Goal: Information Seeking & Learning: Learn about a topic

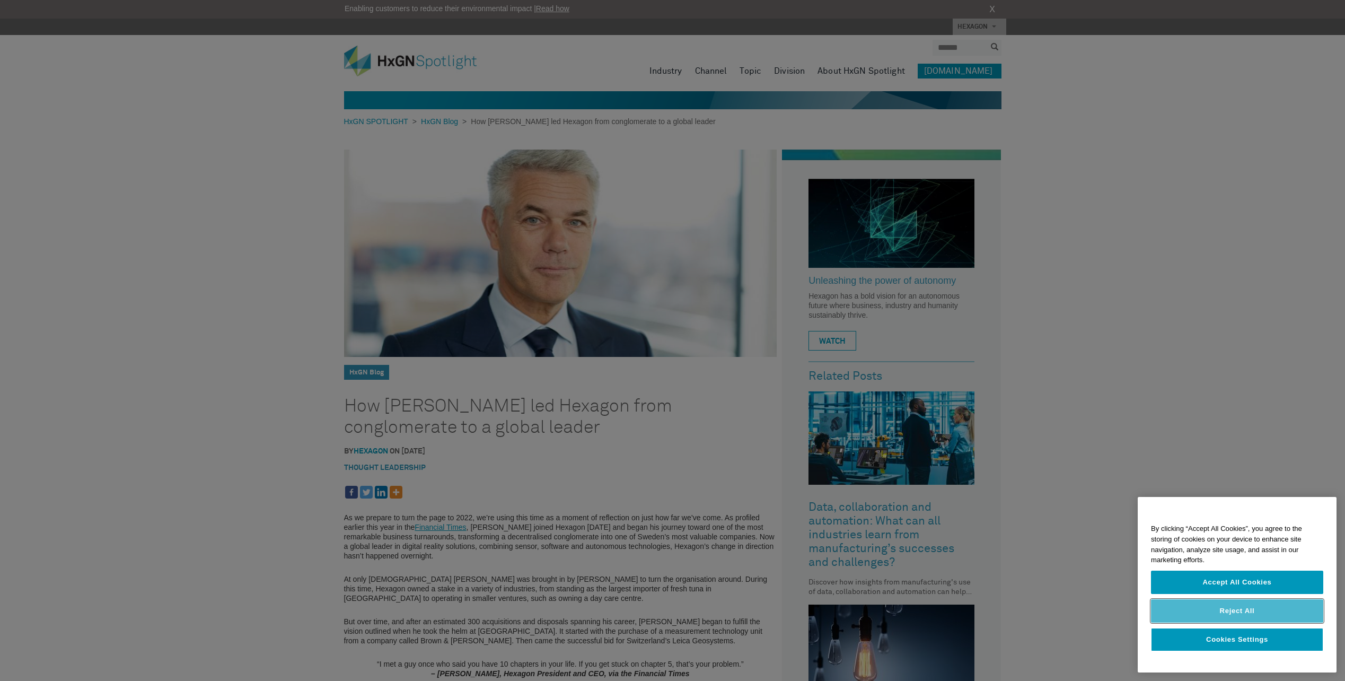
click at [1252, 609] on button "Reject All" at bounding box center [1237, 610] width 172 height 23
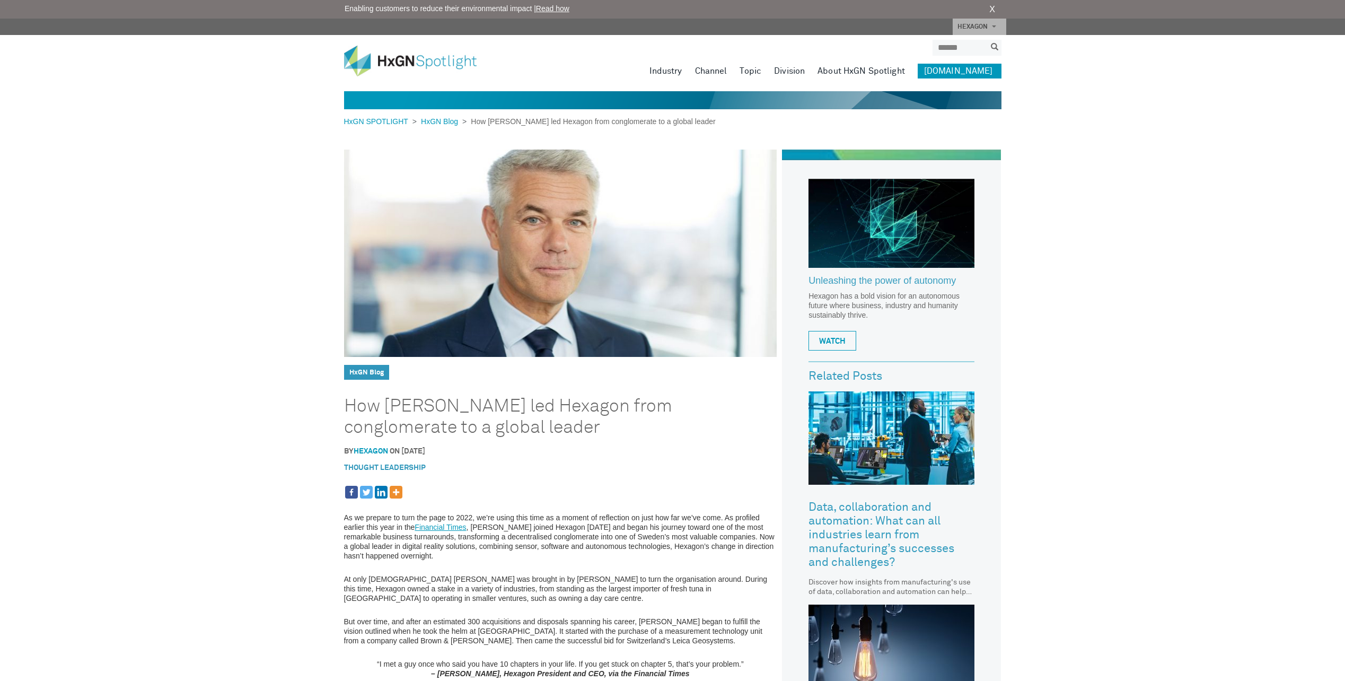
click at [388, 57] on img at bounding box center [418, 61] width 148 height 31
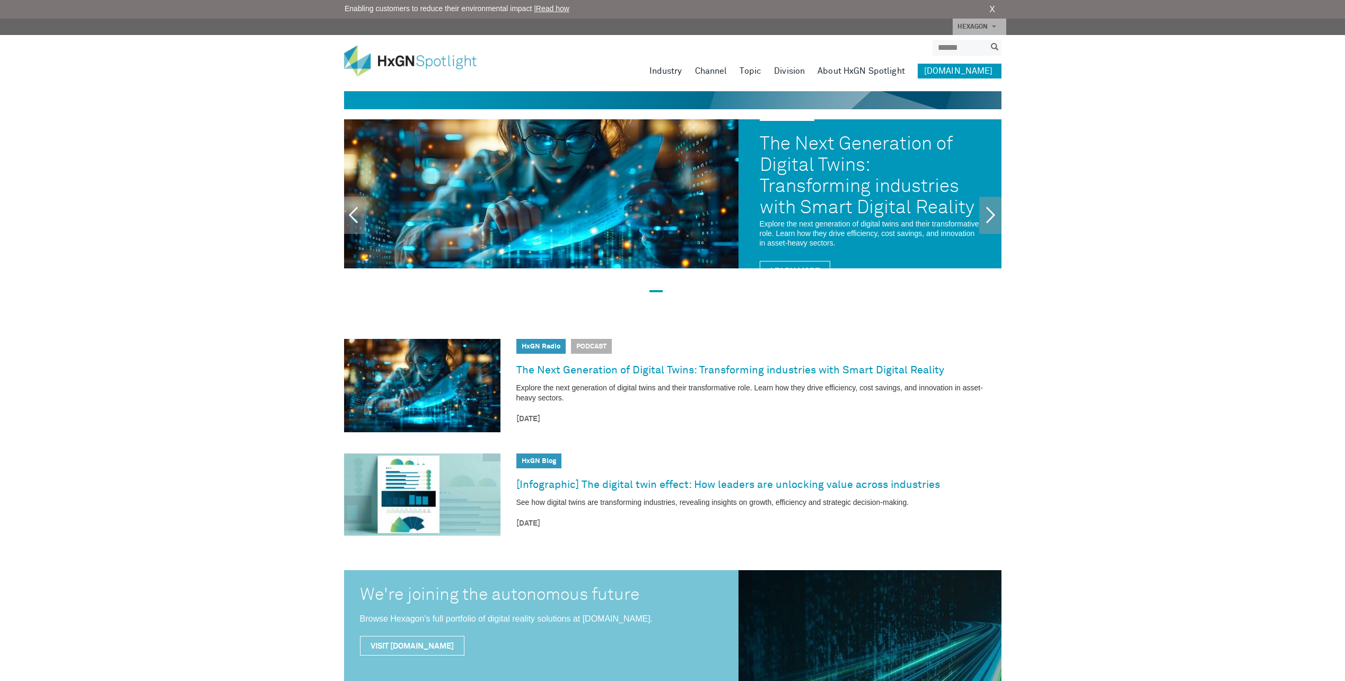
click at [357, 58] on img at bounding box center [418, 61] width 148 height 31
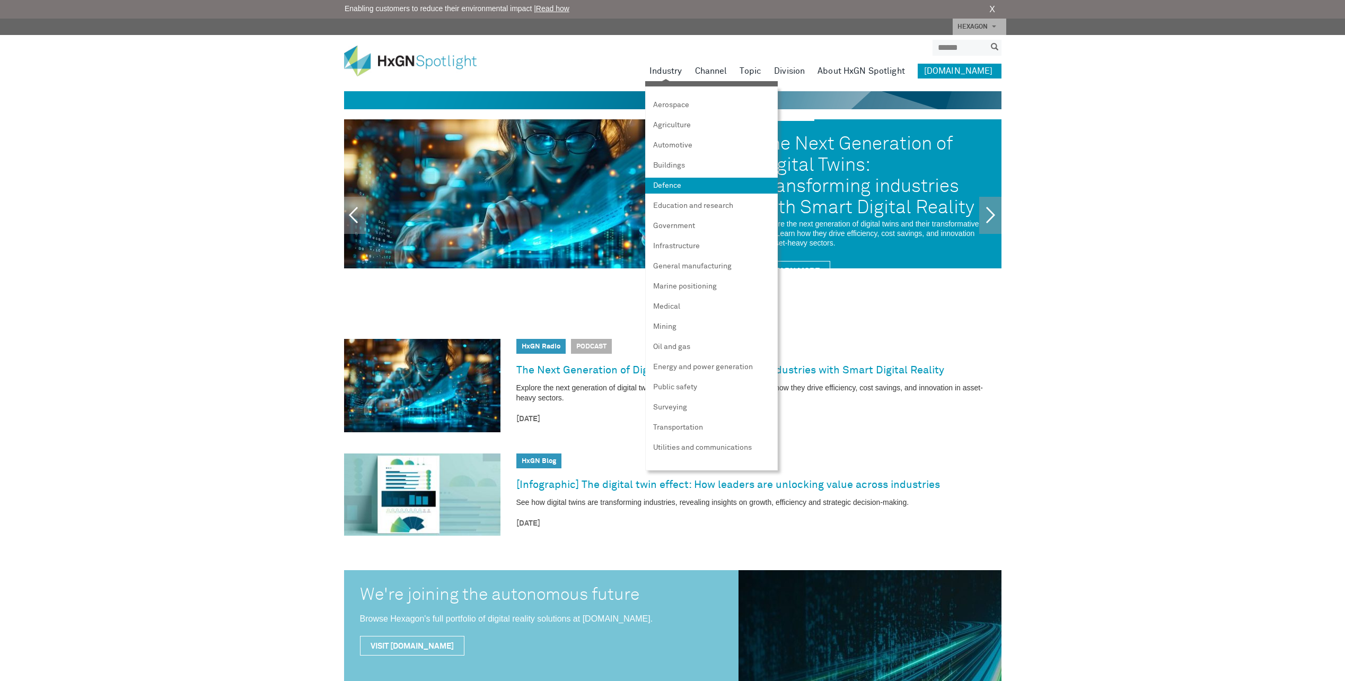
click at [688, 184] on link "Defence" at bounding box center [711, 186] width 133 height 16
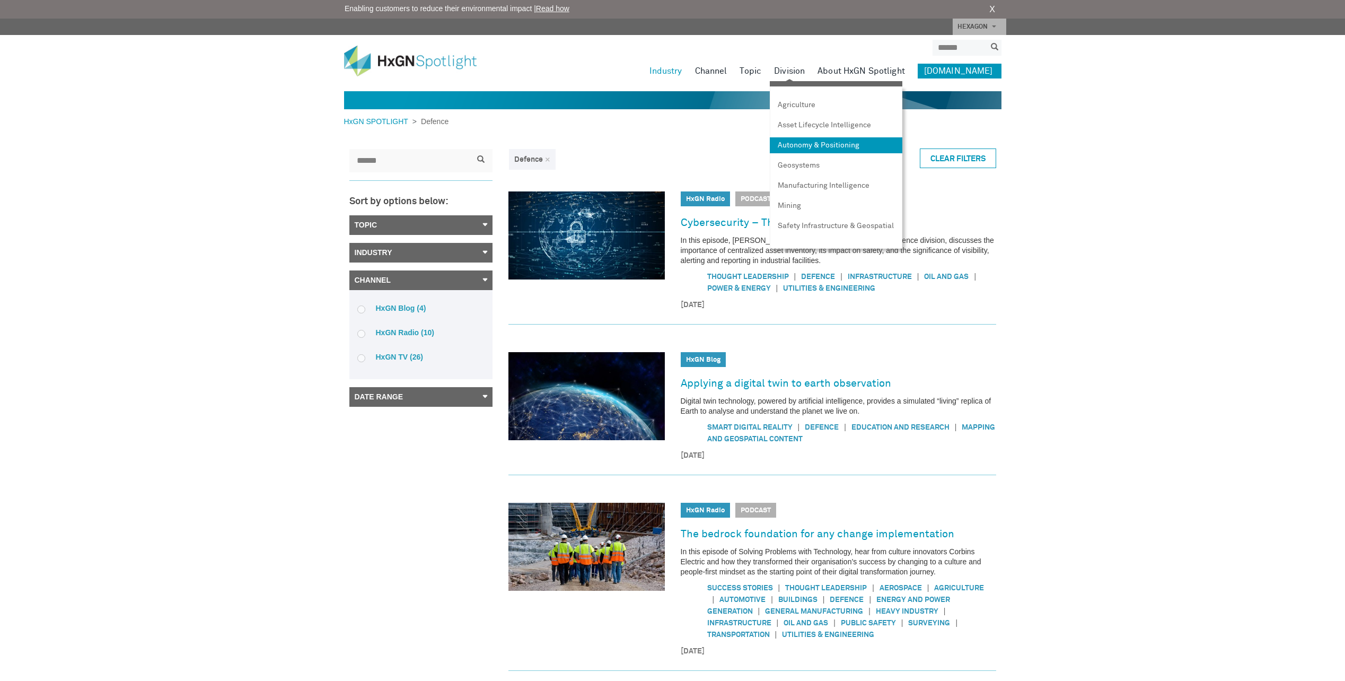
click at [821, 141] on link "Autonomy & Positioning" at bounding box center [836, 145] width 133 height 16
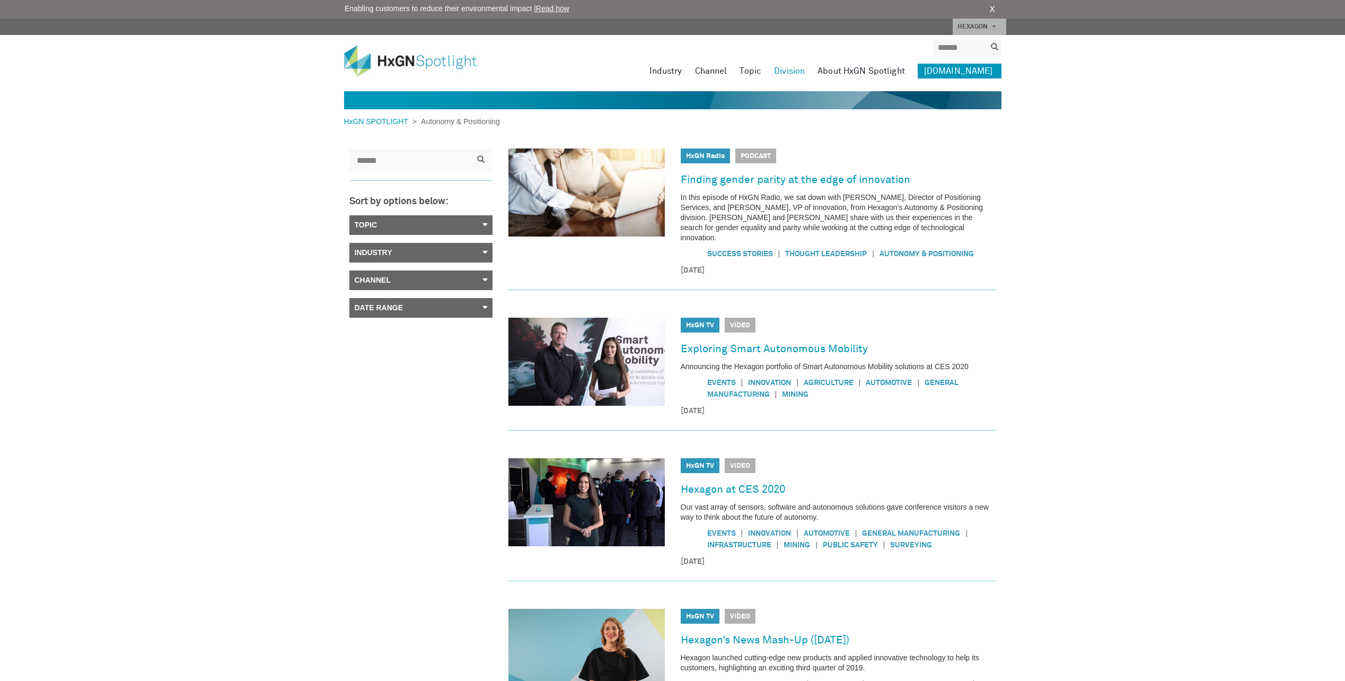
click at [372, 65] on img at bounding box center [418, 61] width 148 height 31
